Goal: Task Accomplishment & Management: Manage account settings

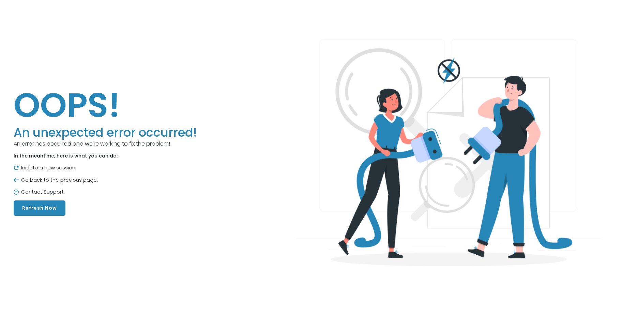
click at [49, 205] on button "Refresh Now" at bounding box center [40, 207] width 52 height 15
click at [41, 206] on button "Refresh Now" at bounding box center [40, 207] width 52 height 15
